Goal: Task Accomplishment & Management: Manage account settings

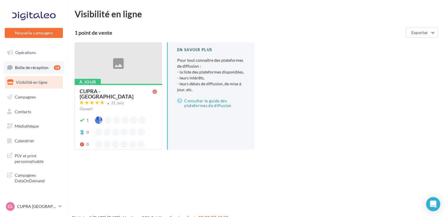
click at [46, 68] on span "Boîte de réception" at bounding box center [31, 67] width 33 height 5
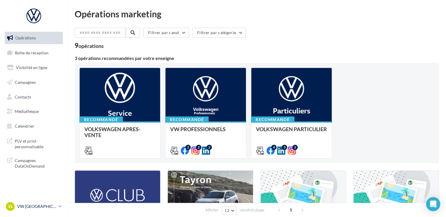
click at [61, 206] on icon at bounding box center [59, 205] width 3 height 5
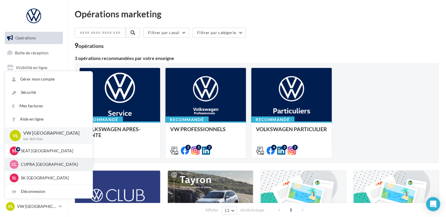
click at [53, 161] on div "CL CUPRA LE HAVRE cupra_lehavre" at bounding box center [49, 164] width 78 height 9
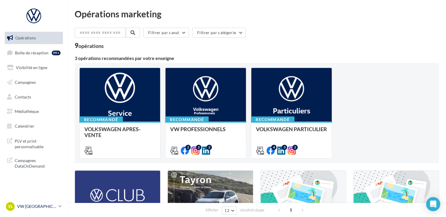
click at [58, 206] on link "VL VW LE HAVRE vw-leh-tou" at bounding box center [34, 206] width 58 height 11
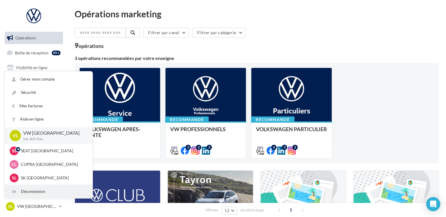
click at [46, 192] on div "Déconnexion" at bounding box center [48, 191] width 87 height 13
